Goal: Information Seeking & Learning: Learn about a topic

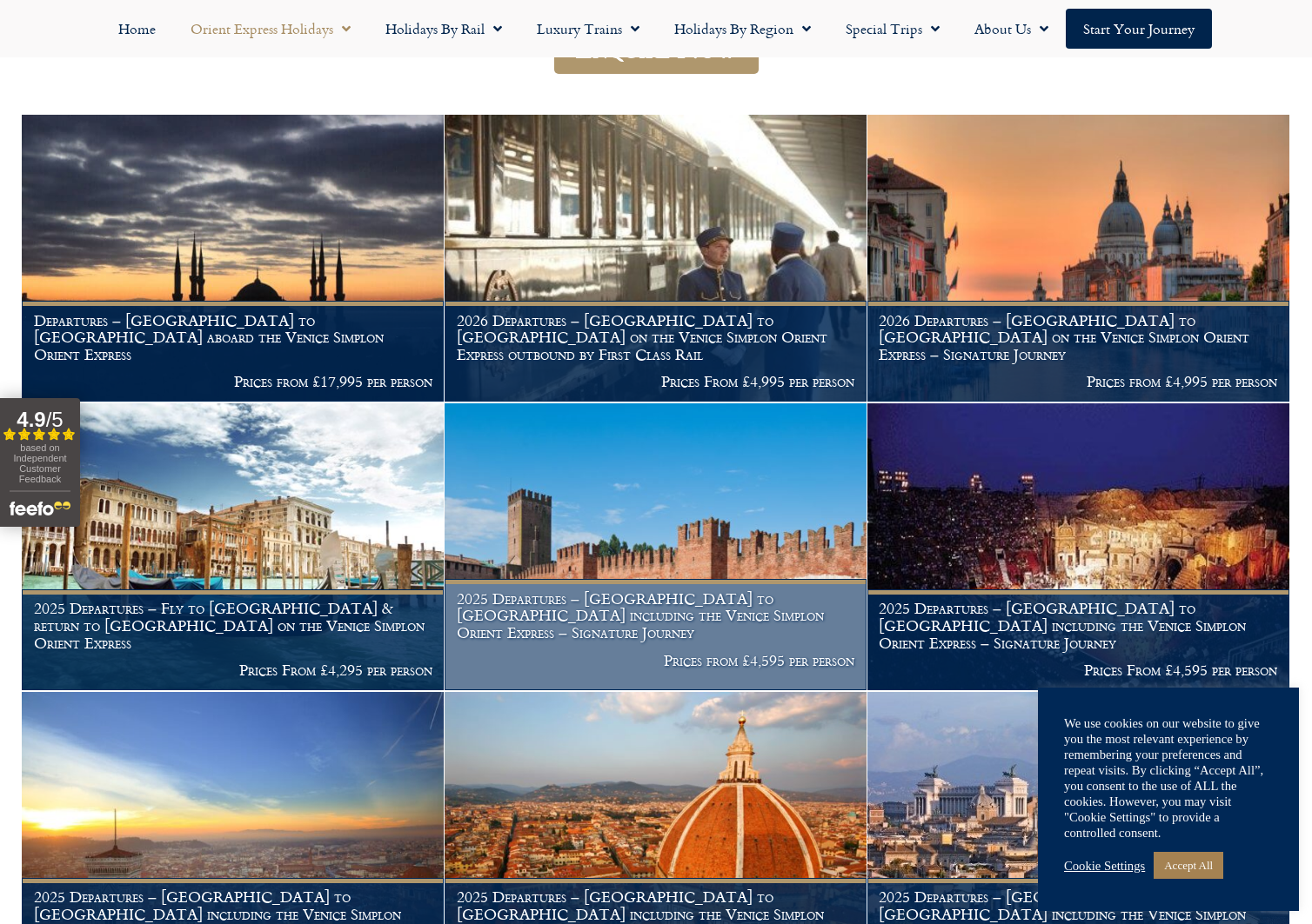
scroll to position [579, 0]
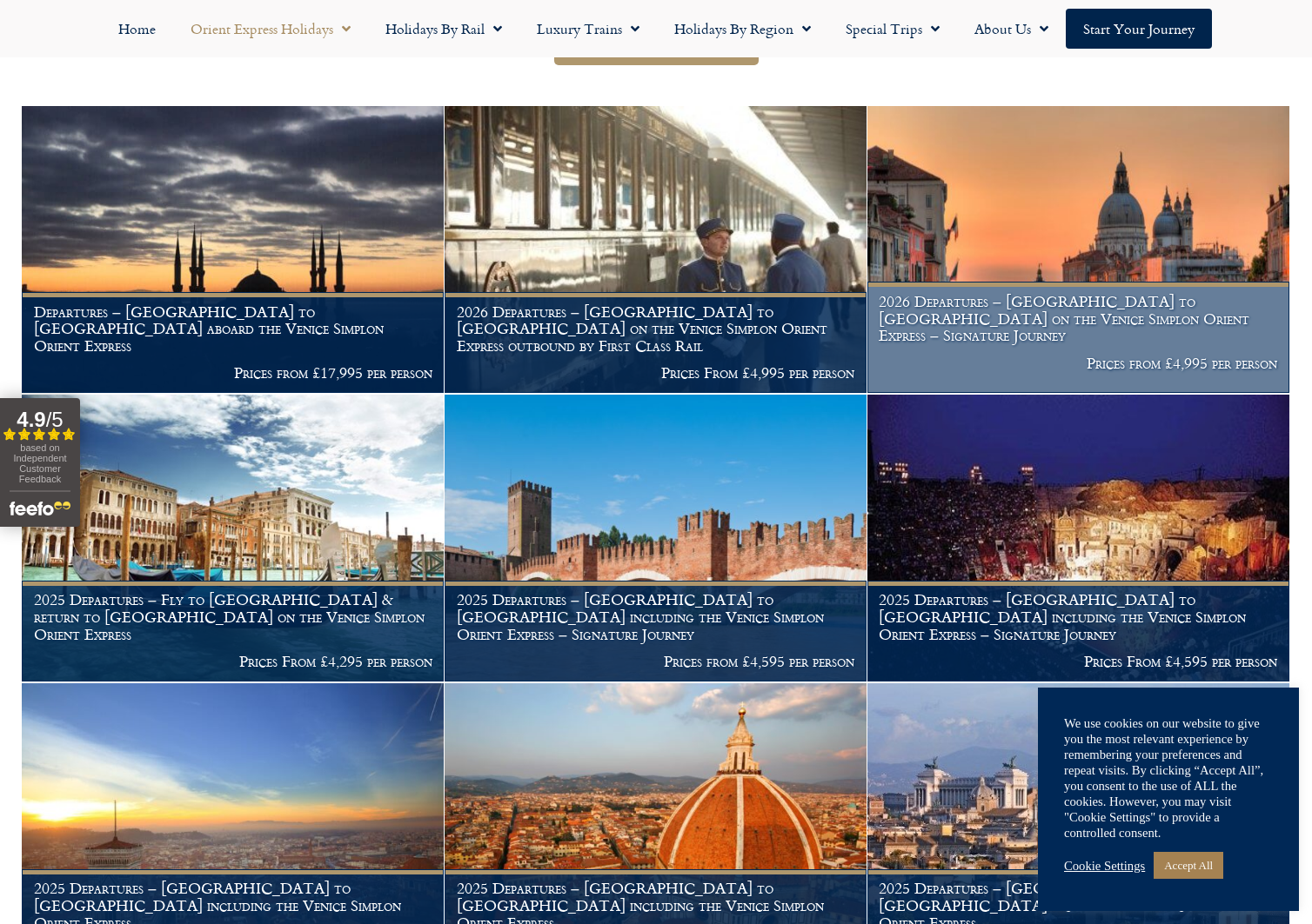
click at [958, 302] on h1 "2026 Departures – London to Venice on the Venice Simplon Orient Express – Signa…" at bounding box center [1078, 319] width 399 height 51
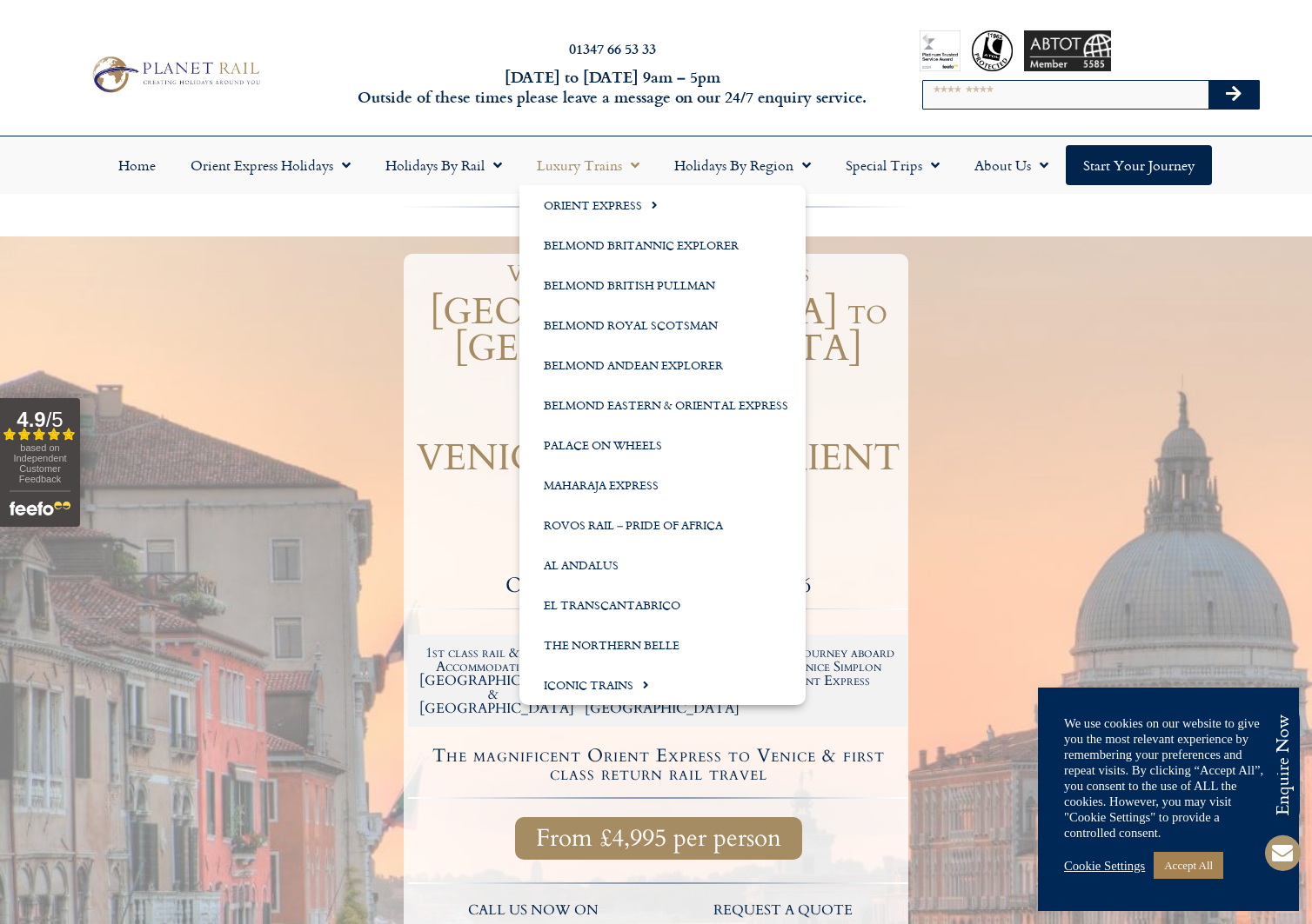
click at [582, 165] on link "Luxury Trains" at bounding box center [588, 165] width 138 height 40
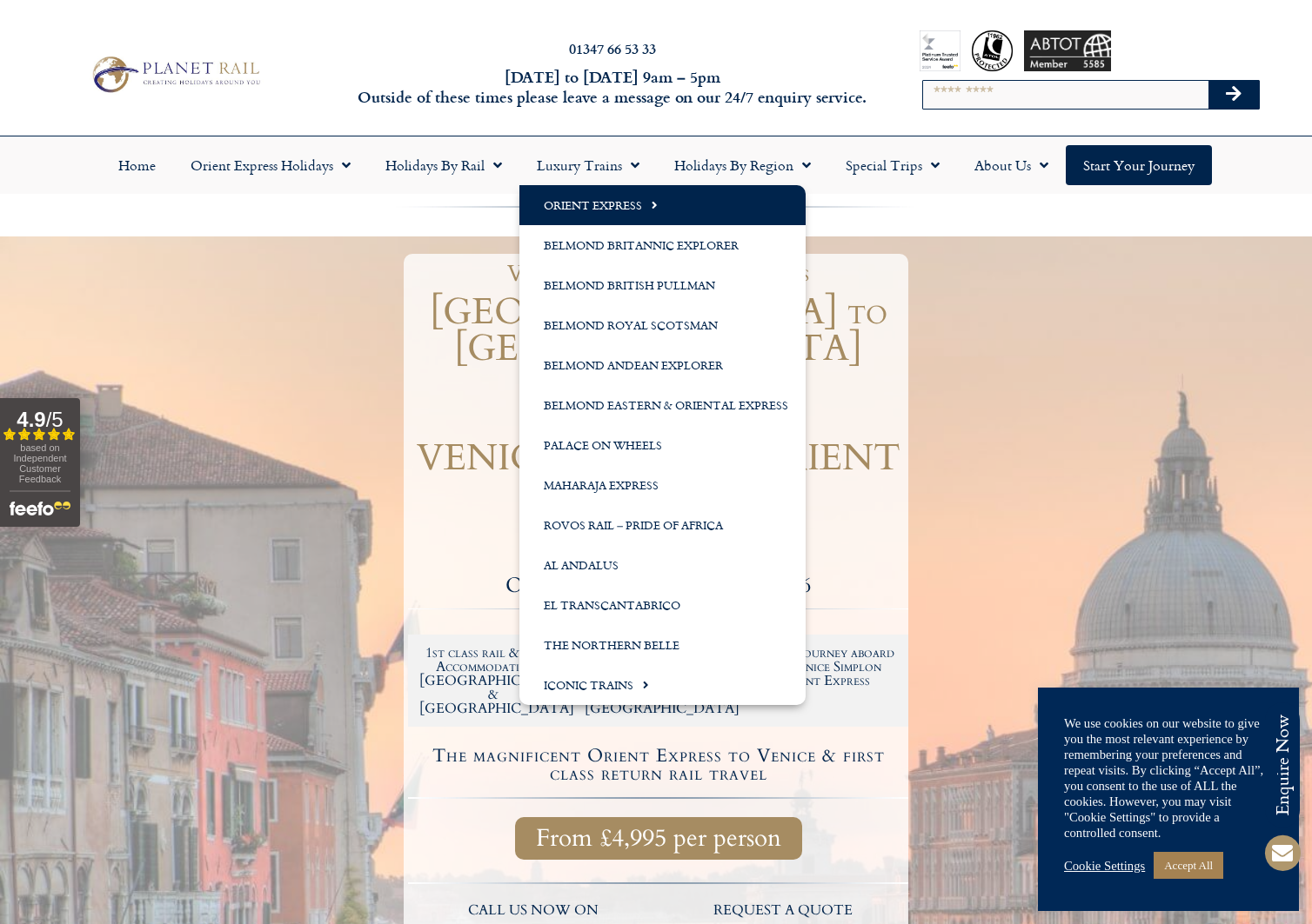
click at [588, 210] on link "Orient Express" at bounding box center [662, 206] width 286 height 40
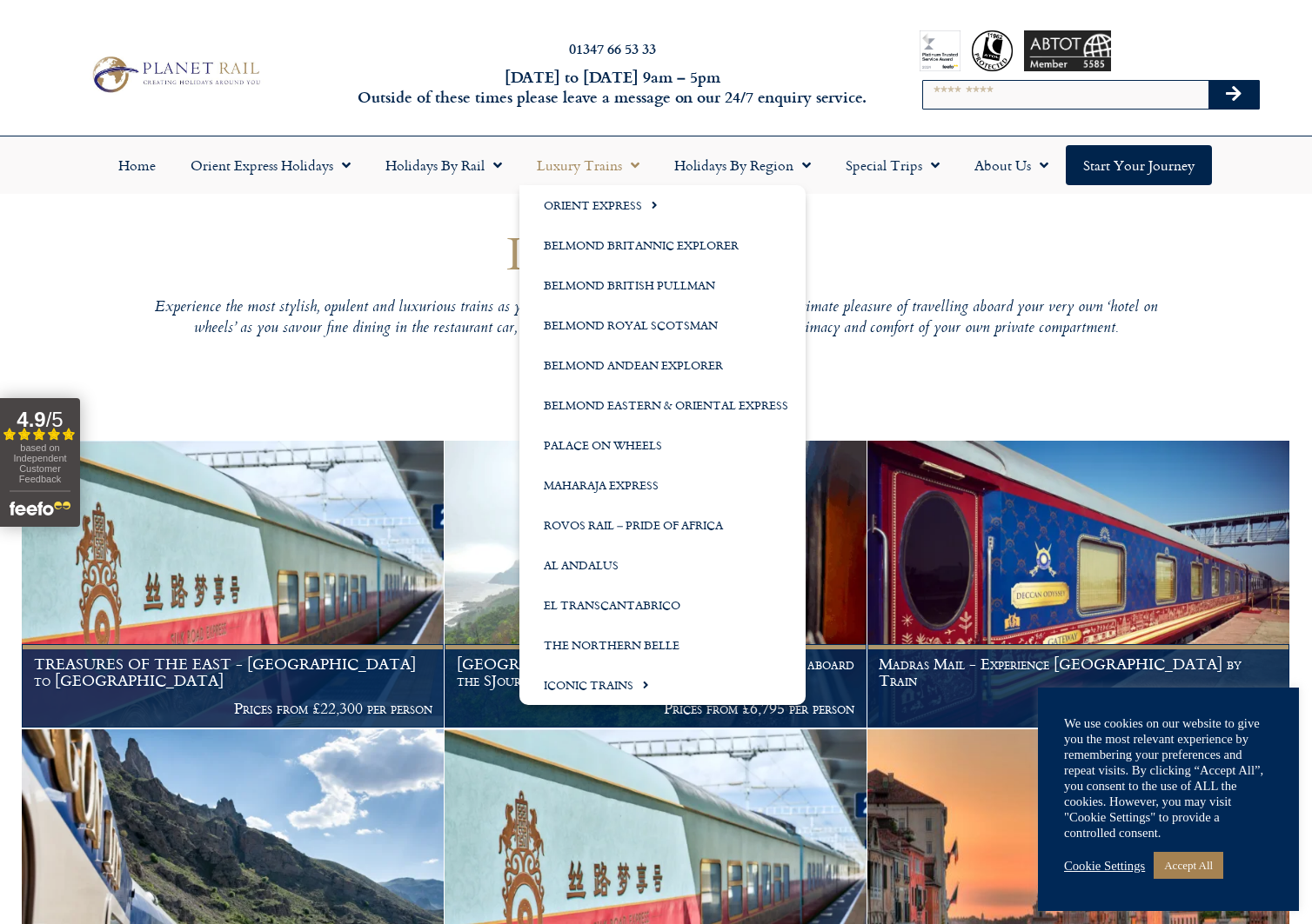
click at [585, 167] on link "Luxury Trains" at bounding box center [588, 165] width 138 height 40
click at [599, 285] on link "Belmond British Pullman" at bounding box center [662, 286] width 286 height 40
